Goal: Information Seeking & Learning: Learn about a topic

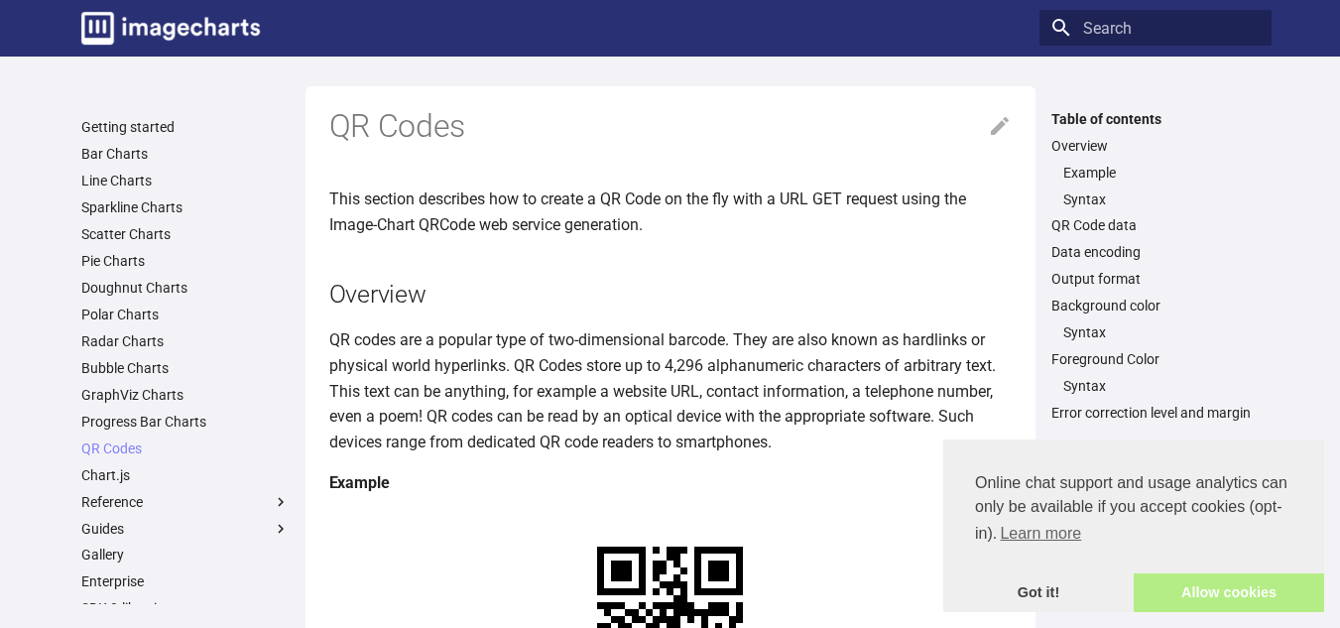
click at [1299, 577] on link "Allow cookies" at bounding box center [1229, 593] width 190 height 40
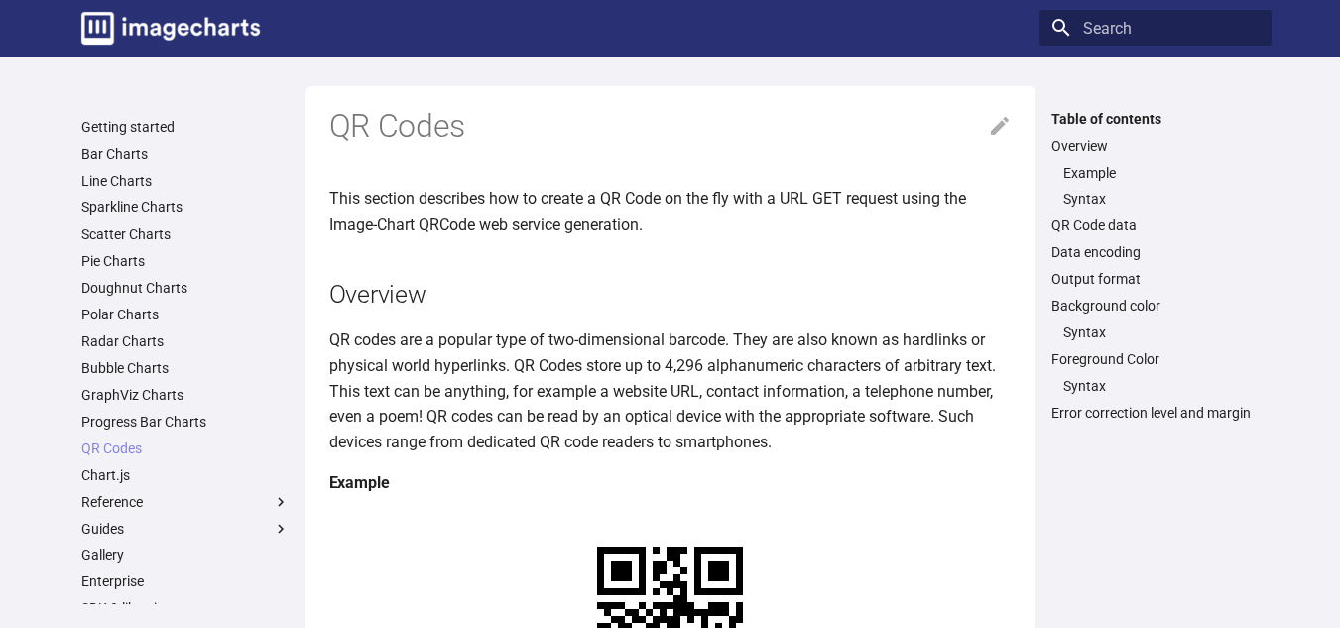
scroll to position [397, 0]
